Goal: Use online tool/utility: Utilize a website feature to perform a specific function

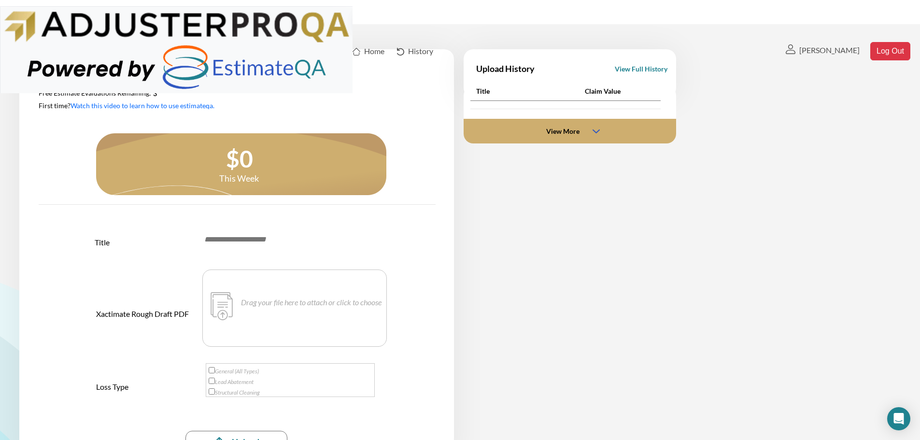
click at [239, 243] on input at bounding box center [287, 239] width 169 height 11
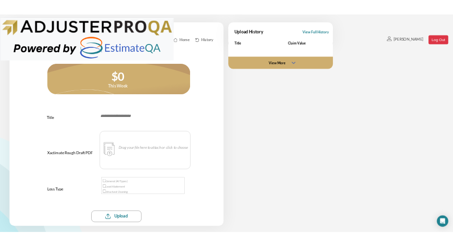
scroll to position [48, 0]
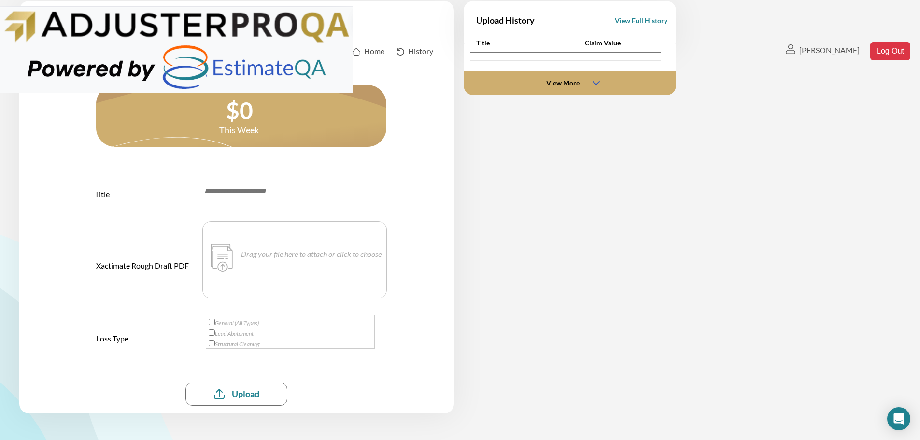
click at [0, 0] on link "Watch this video to learn how to use estimateqa." at bounding box center [0, 0] width 0 height 0
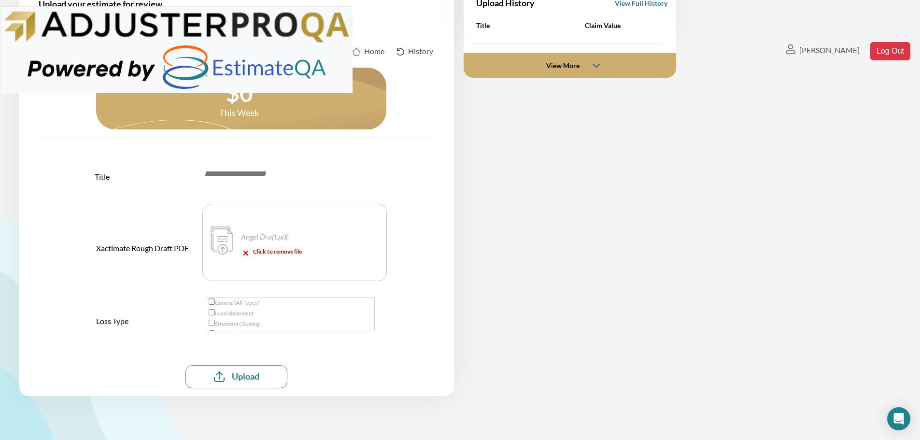
scroll to position [0, 0]
click at [261, 177] on input at bounding box center [287, 174] width 169 height 11
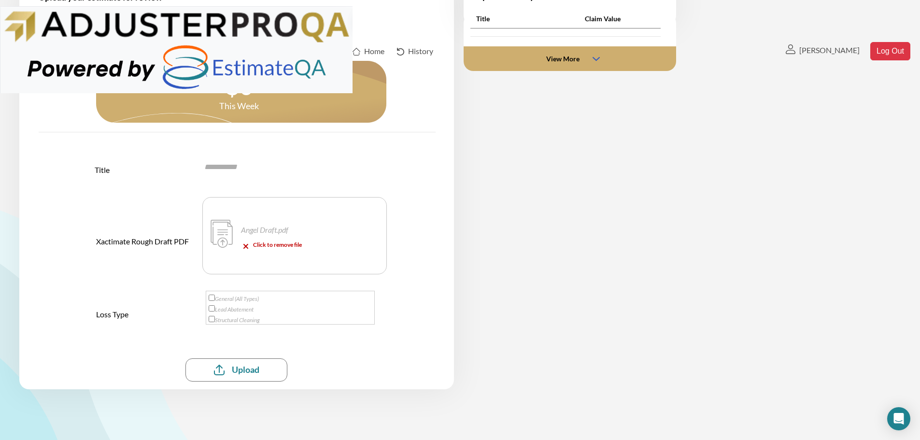
scroll to position [114, 0]
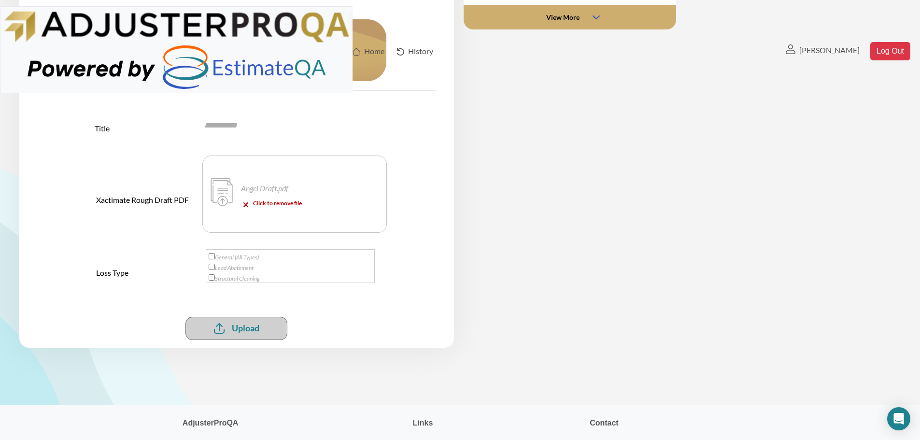
type input "**********"
click at [238, 329] on div "submit" at bounding box center [236, 328] width 102 height 23
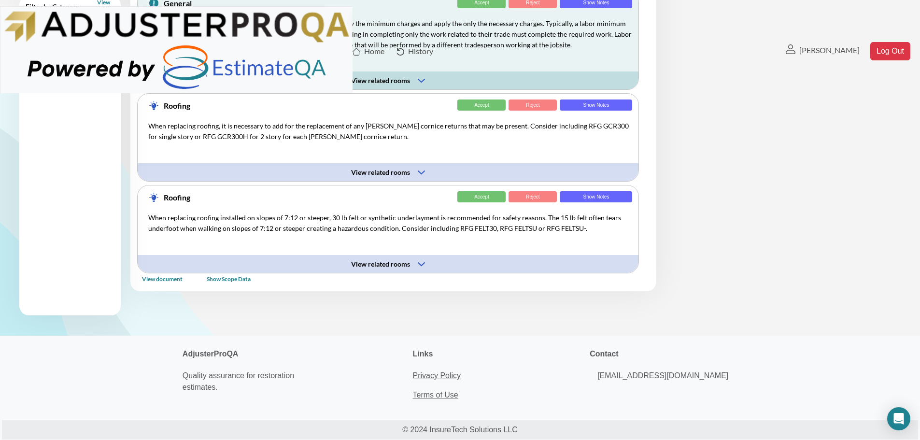
scroll to position [184, 0]
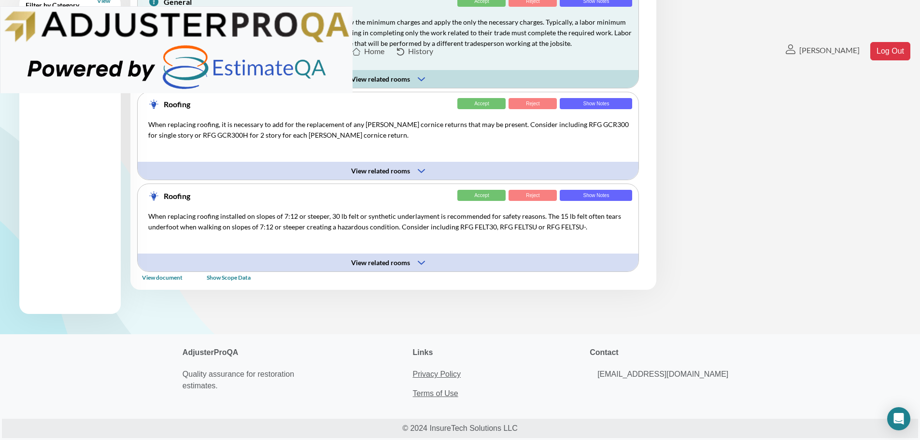
click at [397, 262] on div "View related rooms" at bounding box center [378, 262] width 54 height 11
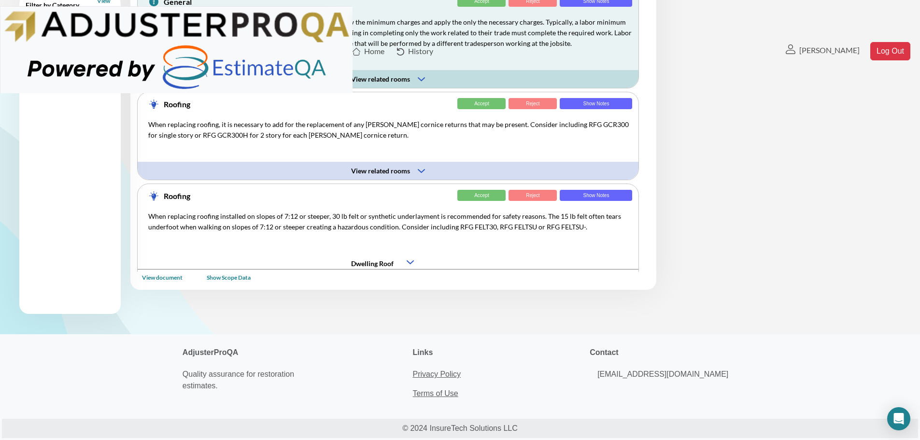
click at [406, 261] on div "Dwelling Roof" at bounding box center [388, 261] width 501 height 18
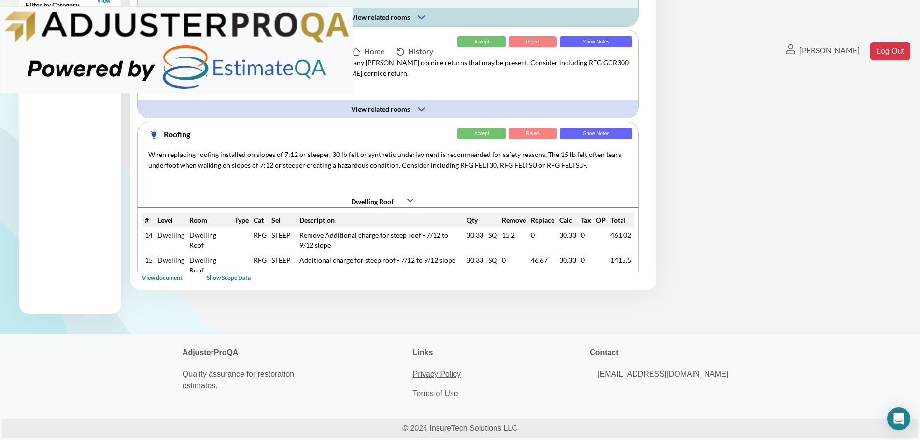
scroll to position [73, 0]
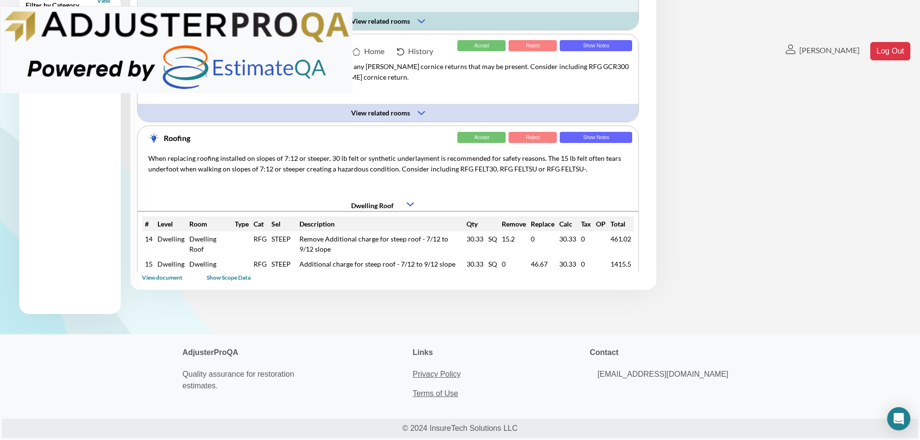
click at [421, 114] on img at bounding box center [421, 113] width 7 height 4
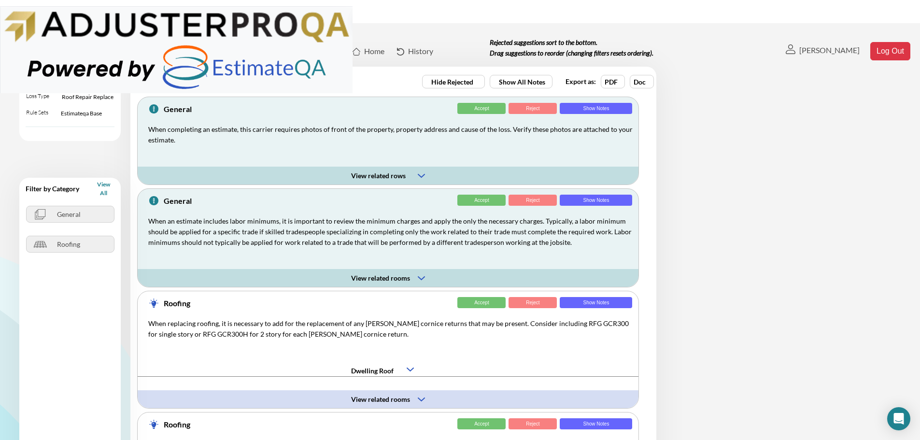
scroll to position [0, 0]
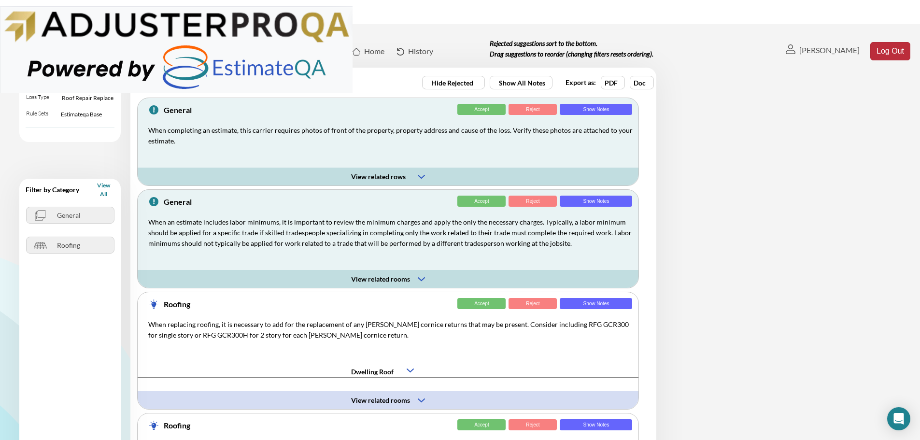
click at [884, 42] on button "Log Out" at bounding box center [890, 51] width 40 height 18
